Goal: Information Seeking & Learning: Learn about a topic

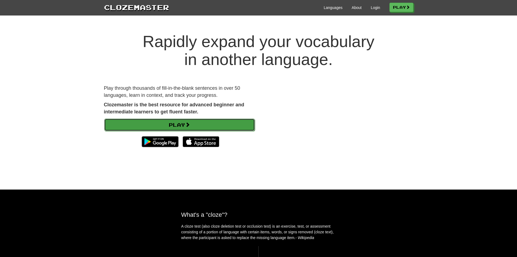
click at [194, 124] on link "Play" at bounding box center [179, 124] width 151 height 12
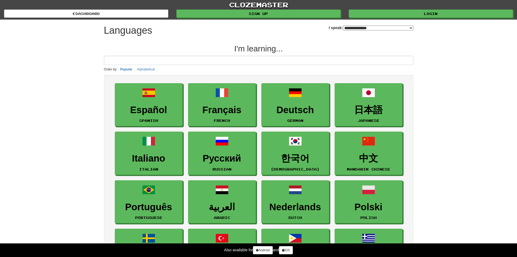
click at [364, 28] on select "**********" at bounding box center [378, 28] width 70 height 5
select select "*********"
click at [343, 26] on select "**********" at bounding box center [378, 28] width 70 height 5
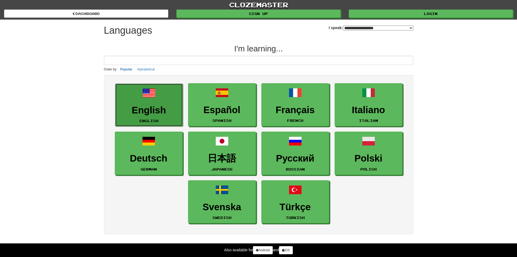
click at [162, 107] on h3 "English" at bounding box center [149, 110] width 62 height 11
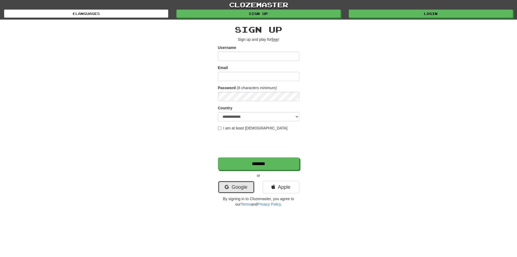
click at [245, 185] on link "Google" at bounding box center [236, 187] width 37 height 12
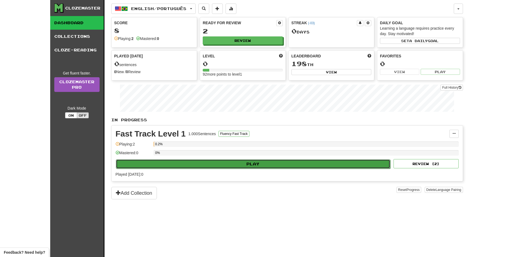
click at [289, 164] on button "Play" at bounding box center [253, 163] width 275 height 9
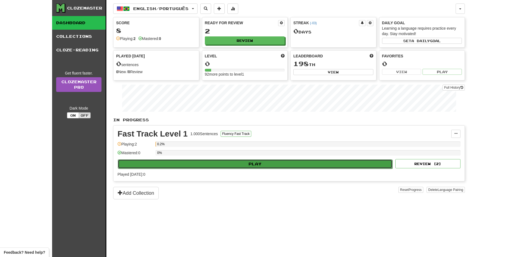
select select "**"
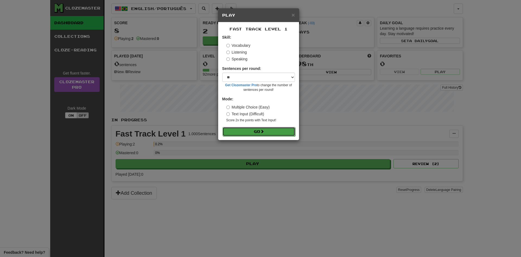
click at [251, 130] on button "Go" at bounding box center [259, 131] width 73 height 9
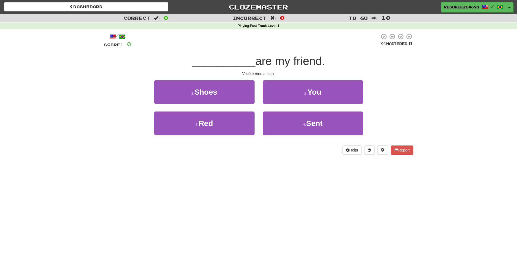
click at [311, 196] on div "Dashboard Clozemaster RedBreeze4688 / Toggle Dropdown Dashboard Leaderboard Act…" at bounding box center [258, 128] width 517 height 257
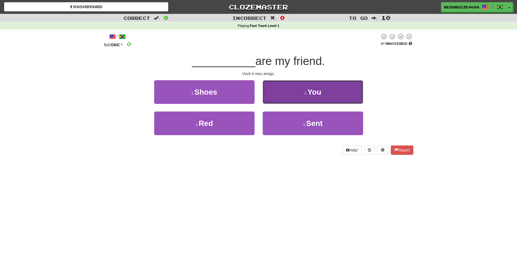
click at [322, 83] on button "2 . You" at bounding box center [313, 92] width 100 height 24
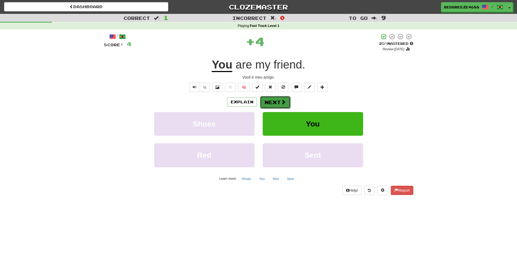
click at [278, 99] on button "Next" at bounding box center [275, 102] width 30 height 12
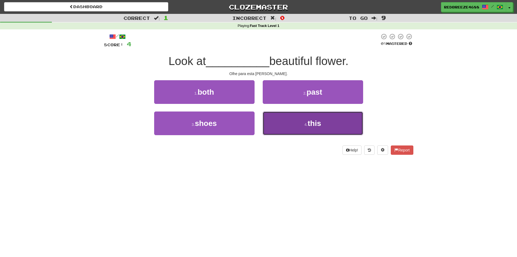
click at [318, 128] on button "4 . this" at bounding box center [313, 123] width 100 height 24
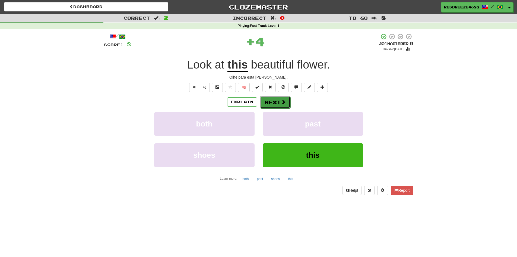
click at [282, 103] on span at bounding box center [283, 101] width 5 height 5
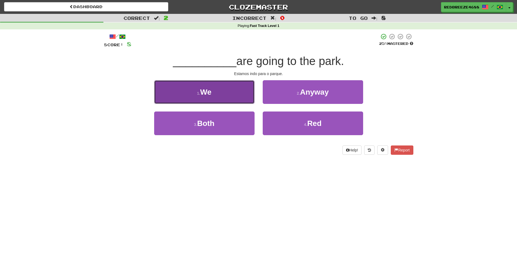
click at [231, 89] on button "1 . We" at bounding box center [204, 92] width 100 height 24
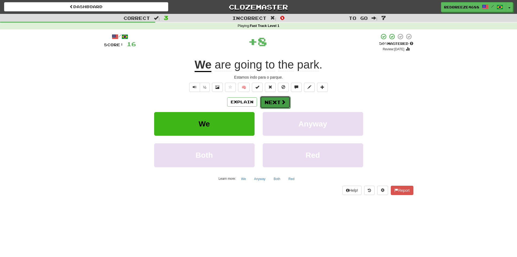
click at [282, 102] on span at bounding box center [283, 101] width 5 height 5
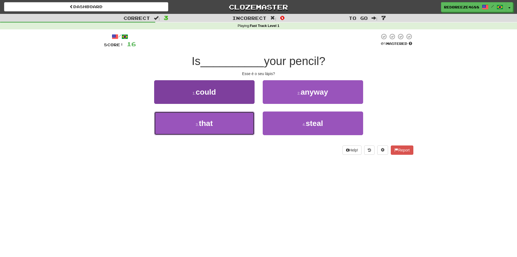
click at [205, 123] on span "that" at bounding box center [206, 123] width 14 height 8
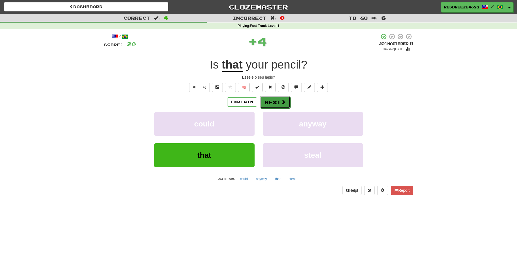
click at [275, 102] on button "Next" at bounding box center [275, 102] width 30 height 12
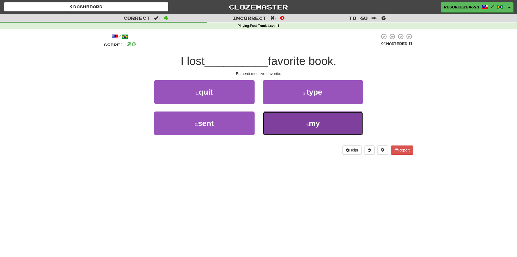
click at [311, 121] on span "my" at bounding box center [314, 123] width 11 height 8
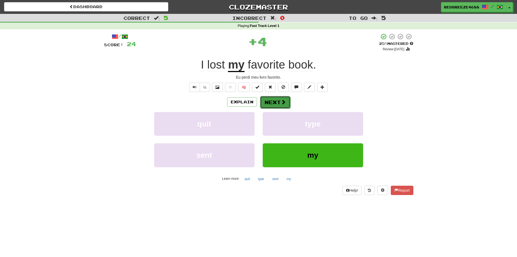
click at [282, 105] on button "Next" at bounding box center [275, 102] width 30 height 12
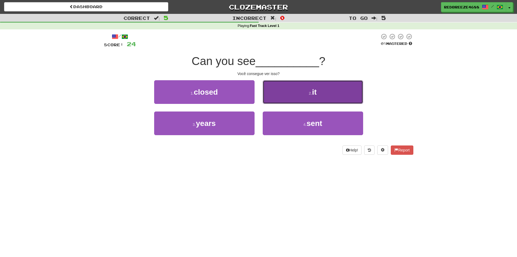
click at [307, 90] on button "2 . it" at bounding box center [313, 92] width 100 height 24
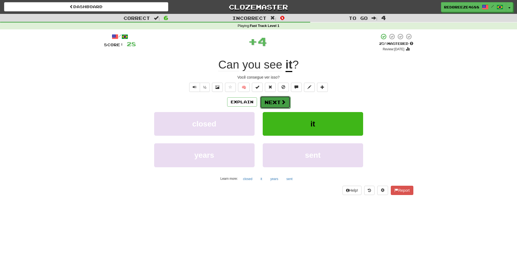
click at [279, 99] on button "Next" at bounding box center [275, 102] width 30 height 12
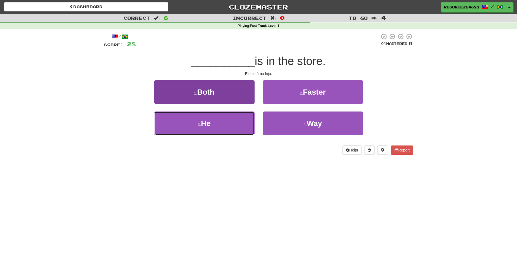
click at [205, 124] on span "He" at bounding box center [206, 123] width 10 height 8
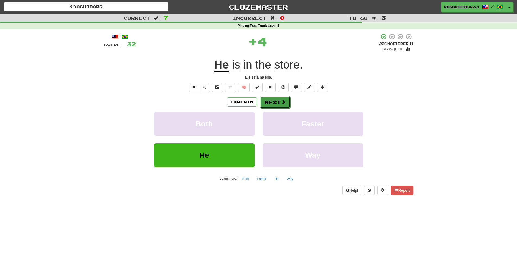
click at [282, 102] on span at bounding box center [283, 101] width 5 height 5
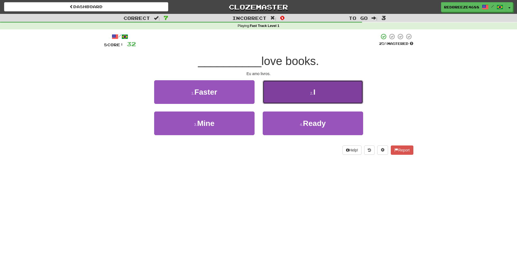
click at [316, 93] on button "2 . I" at bounding box center [313, 92] width 100 height 24
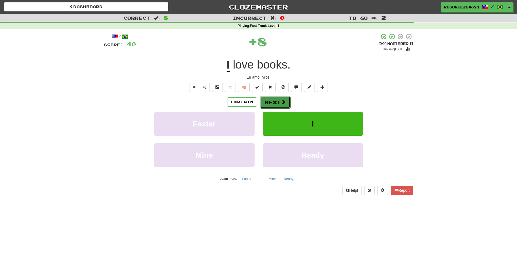
click at [275, 99] on button "Next" at bounding box center [275, 102] width 30 height 12
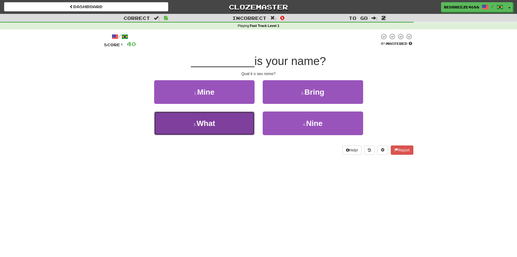
click at [221, 123] on button "3 . What" at bounding box center [204, 123] width 100 height 24
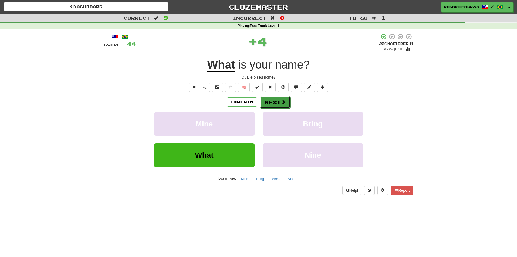
click at [265, 102] on button "Next" at bounding box center [275, 102] width 30 height 12
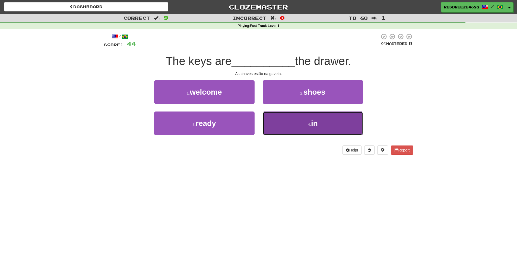
click at [323, 122] on button "4 . in" at bounding box center [313, 123] width 100 height 24
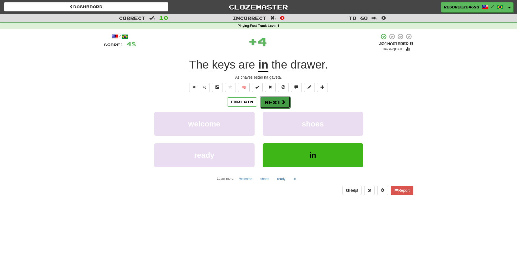
click at [284, 104] on span at bounding box center [283, 101] width 5 height 5
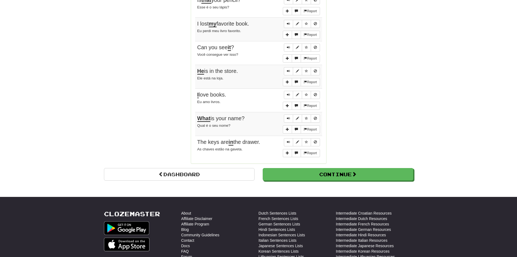
scroll to position [462, 0]
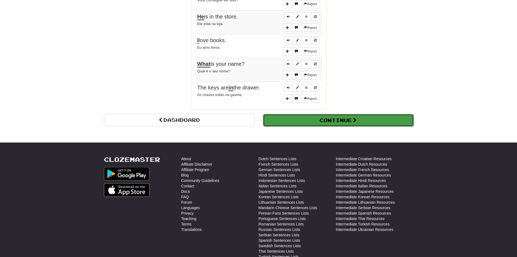
click at [357, 119] on span at bounding box center [354, 119] width 5 height 5
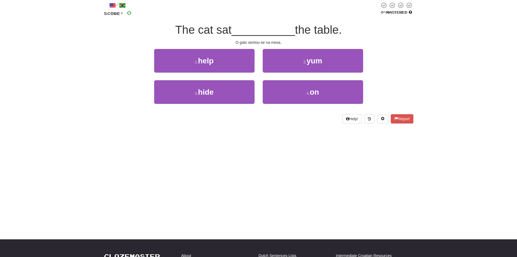
scroll to position [0, 0]
